Goal: Book appointment/travel/reservation

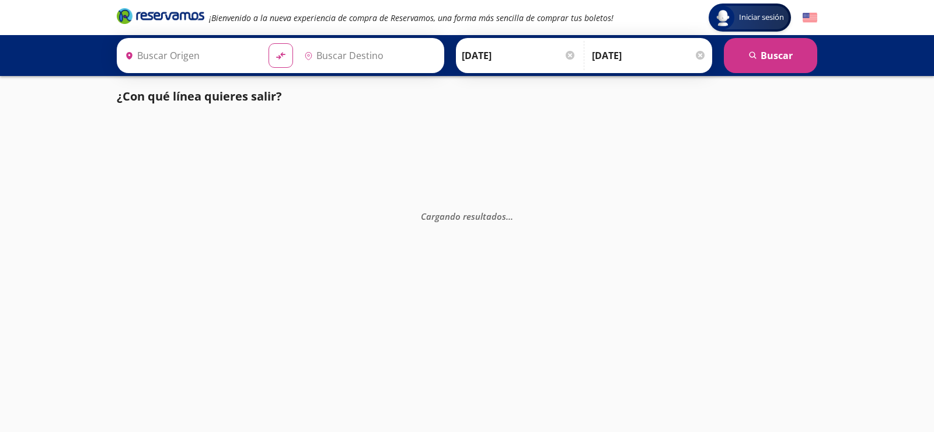
type input "[PERSON_NAME], [GEOGRAPHIC_DATA]"
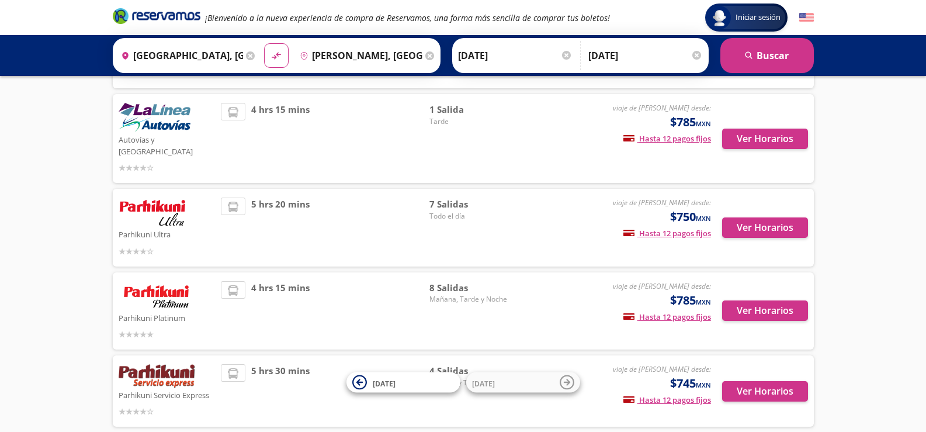
scroll to position [175, 0]
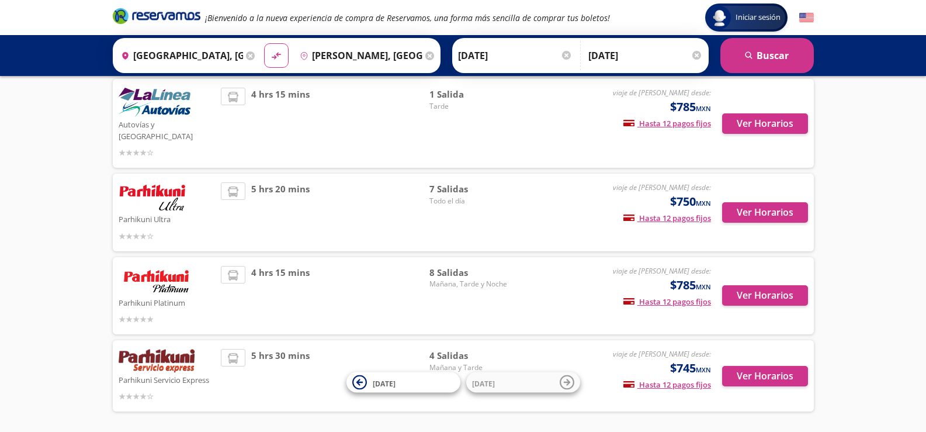
click at [366, 270] on div "4 hrs 15 mins" at bounding box center [325, 296] width 209 height 60
click at [756, 285] on button "Ver Horarios" at bounding box center [765, 295] width 86 height 20
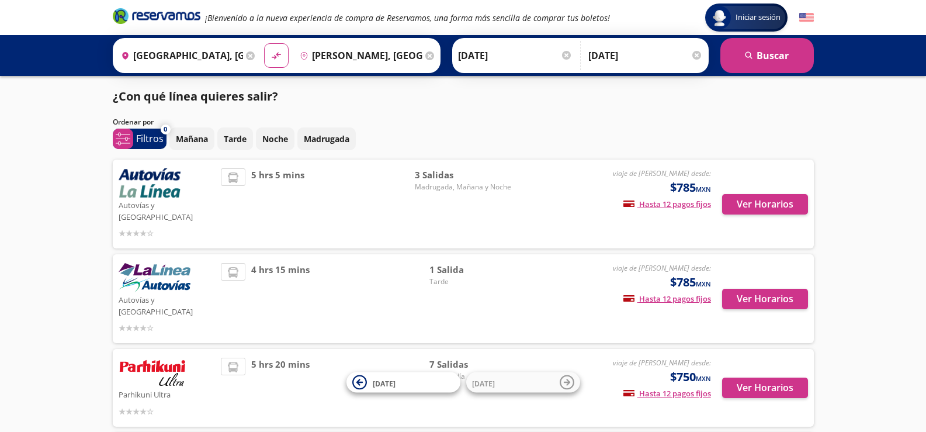
scroll to position [175, 0]
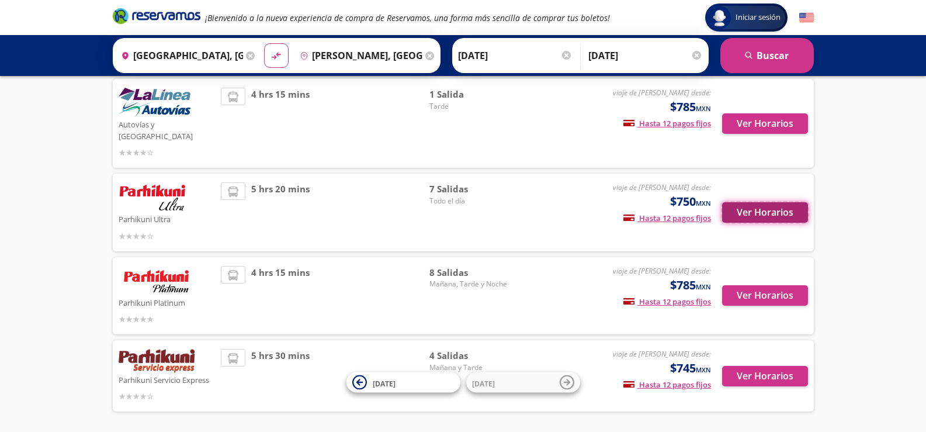
click at [765, 202] on button "Ver Horarios" at bounding box center [765, 212] width 86 height 20
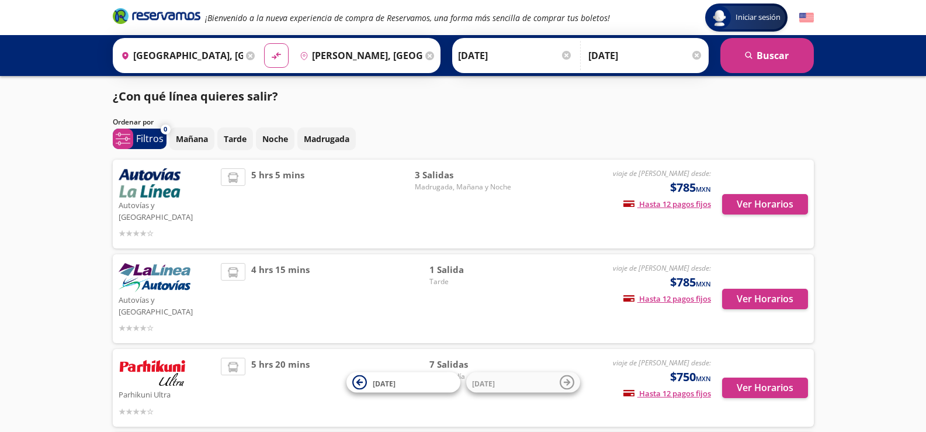
scroll to position [175, 0]
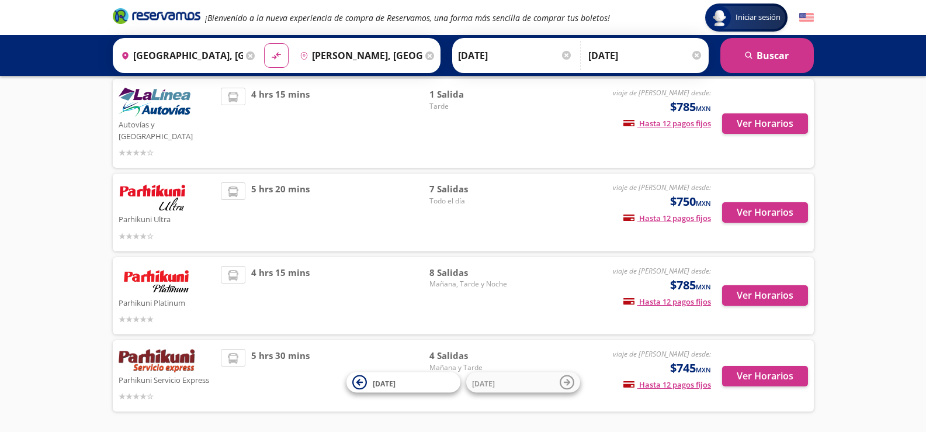
click at [268, 349] on span "5 hrs 30 mins" at bounding box center [280, 376] width 58 height 54
click at [745, 366] on button "Ver Horarios" at bounding box center [765, 376] width 86 height 20
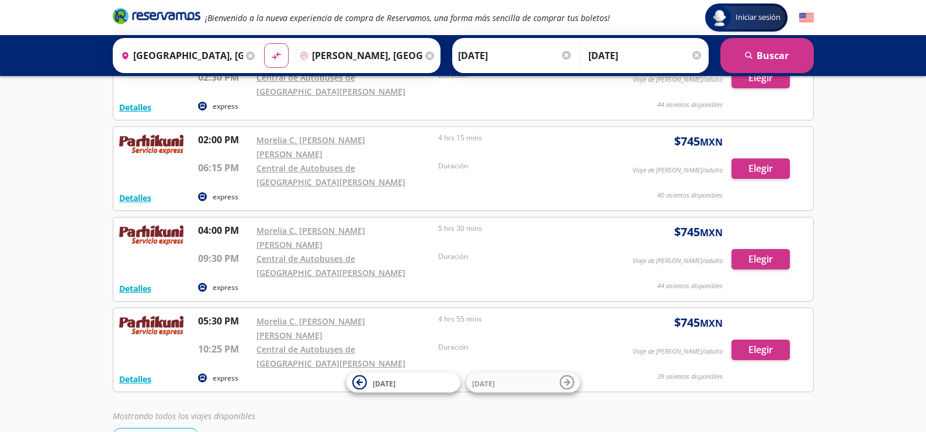
scroll to position [118, 0]
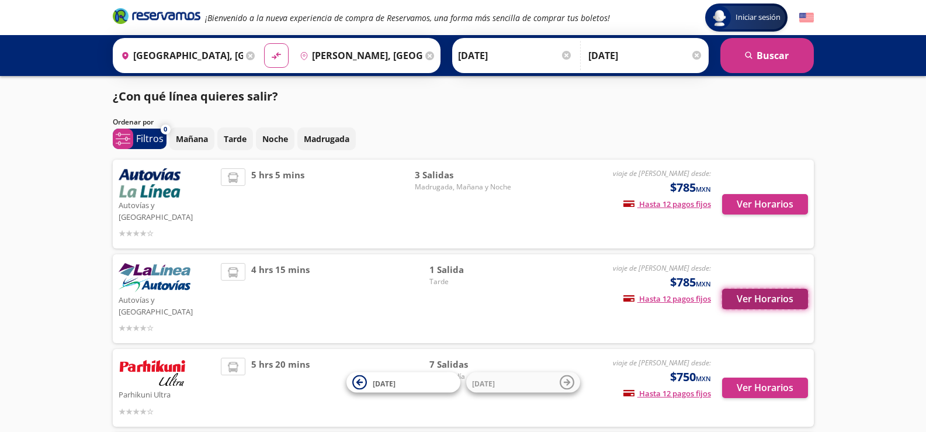
click at [751, 289] on button "Ver Horarios" at bounding box center [765, 299] width 86 height 20
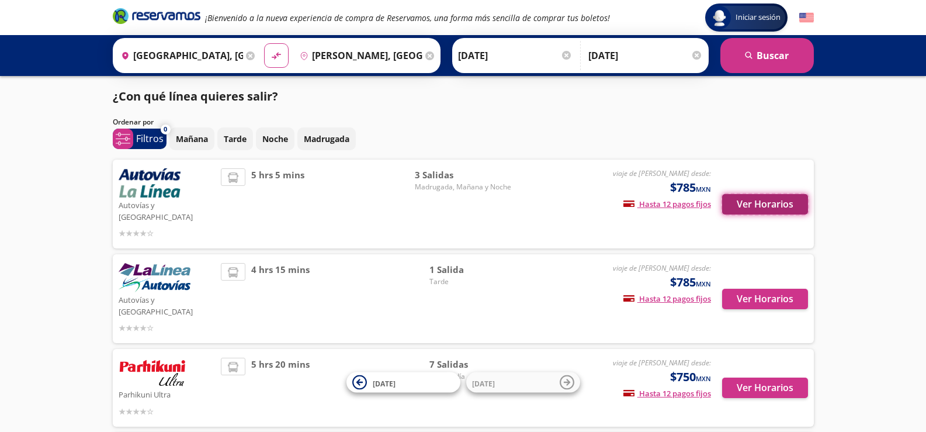
click at [754, 203] on button "Ver Horarios" at bounding box center [765, 204] width 86 height 20
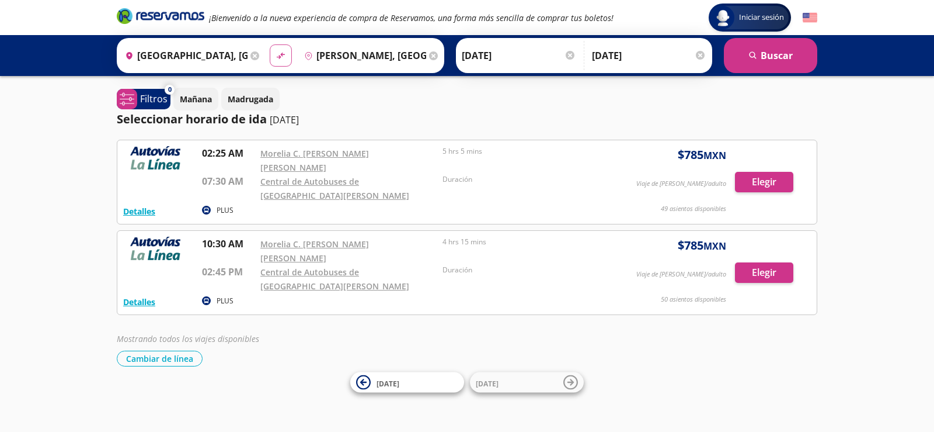
click at [276, 56] on icon "material-symbols:compare-arrows-rounded" at bounding box center [281, 55] width 11 height 11
type input "[PERSON_NAME], [GEOGRAPHIC_DATA]"
type input "[GEOGRAPHIC_DATA], [GEOGRAPHIC_DATA]"
click at [753, 57] on icon "submit" at bounding box center [752, 54] width 7 height 7
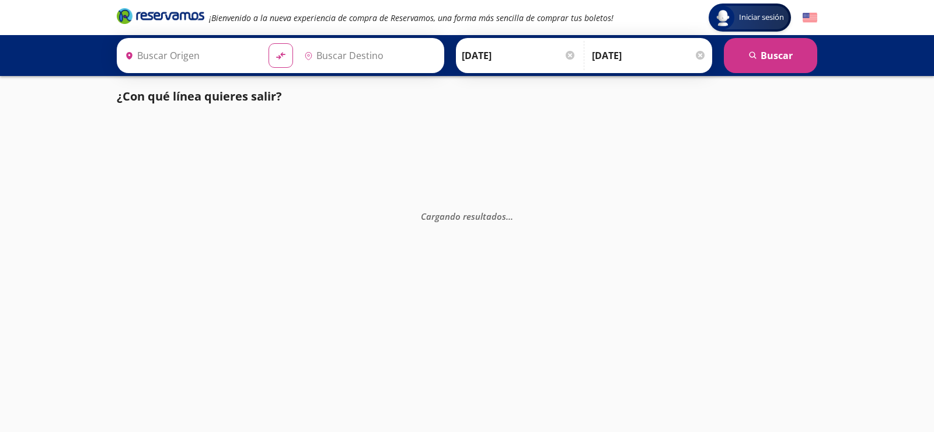
type input "[PERSON_NAME], [GEOGRAPHIC_DATA]"
type input "[GEOGRAPHIC_DATA], [GEOGRAPHIC_DATA]"
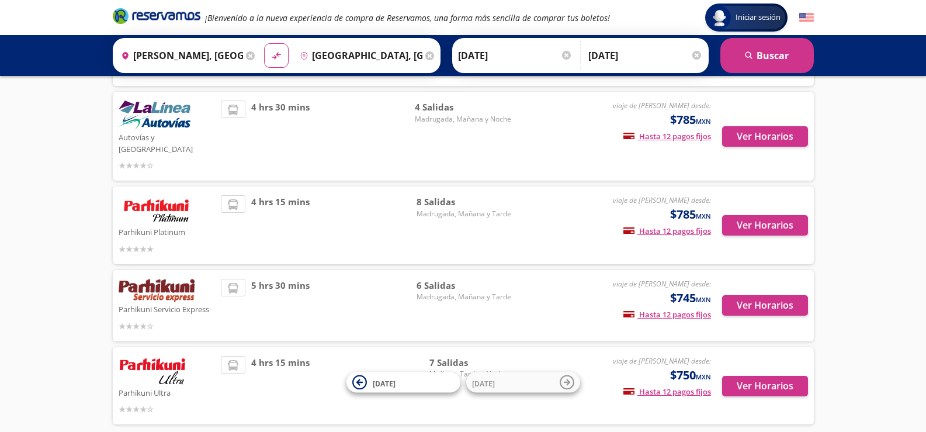
scroll to position [175, 0]
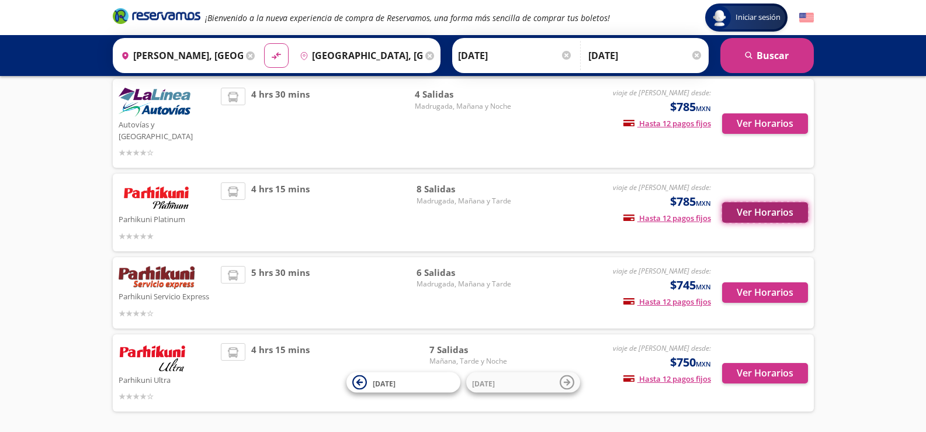
click at [744, 202] on button "Ver Horarios" at bounding box center [765, 212] width 86 height 20
